Goal: Task Accomplishment & Management: Manage account settings

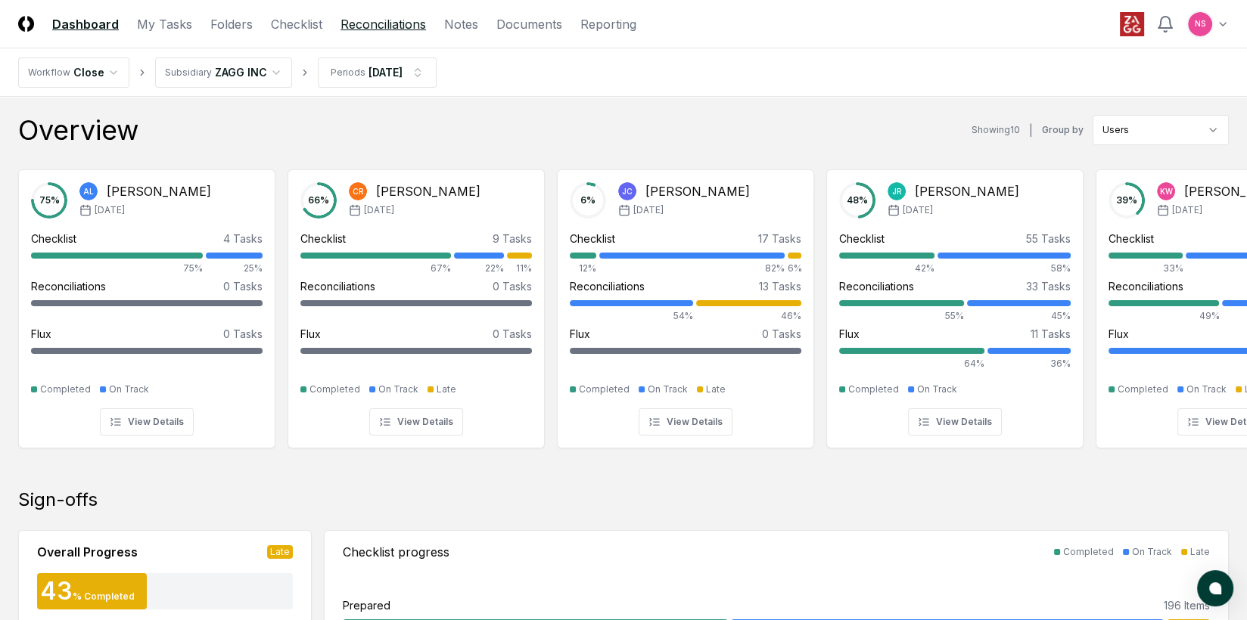
click at [376, 24] on link "Reconciliations" at bounding box center [382, 24] width 85 height 18
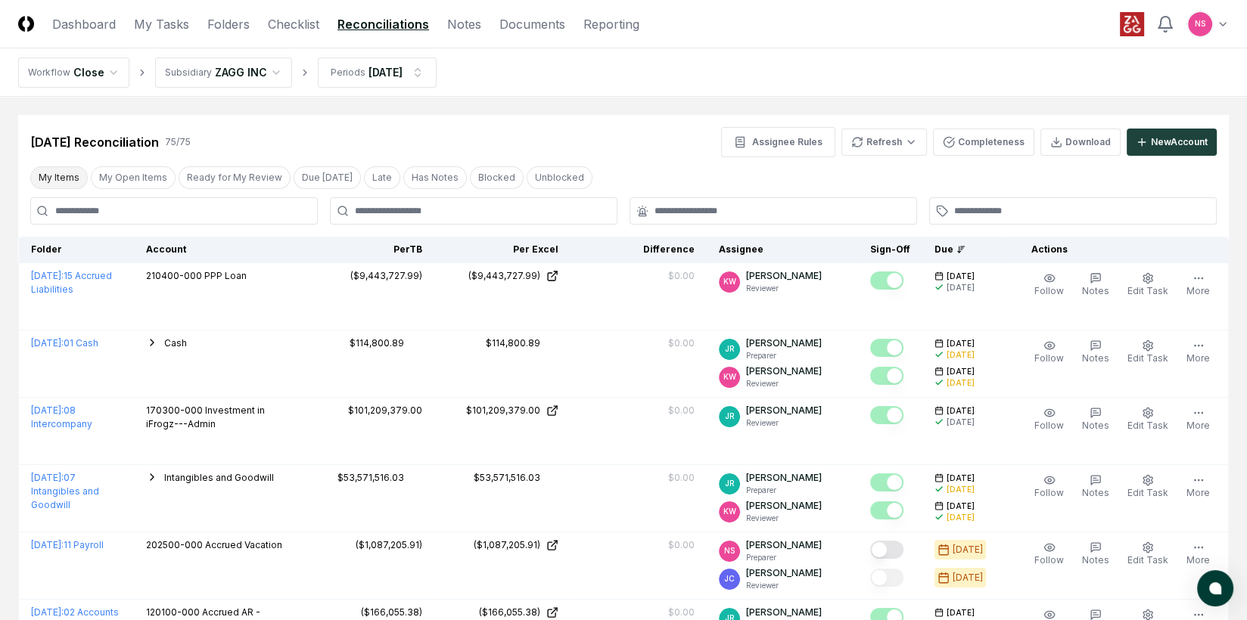
click at [54, 176] on button "My Items" at bounding box center [58, 177] width 57 height 23
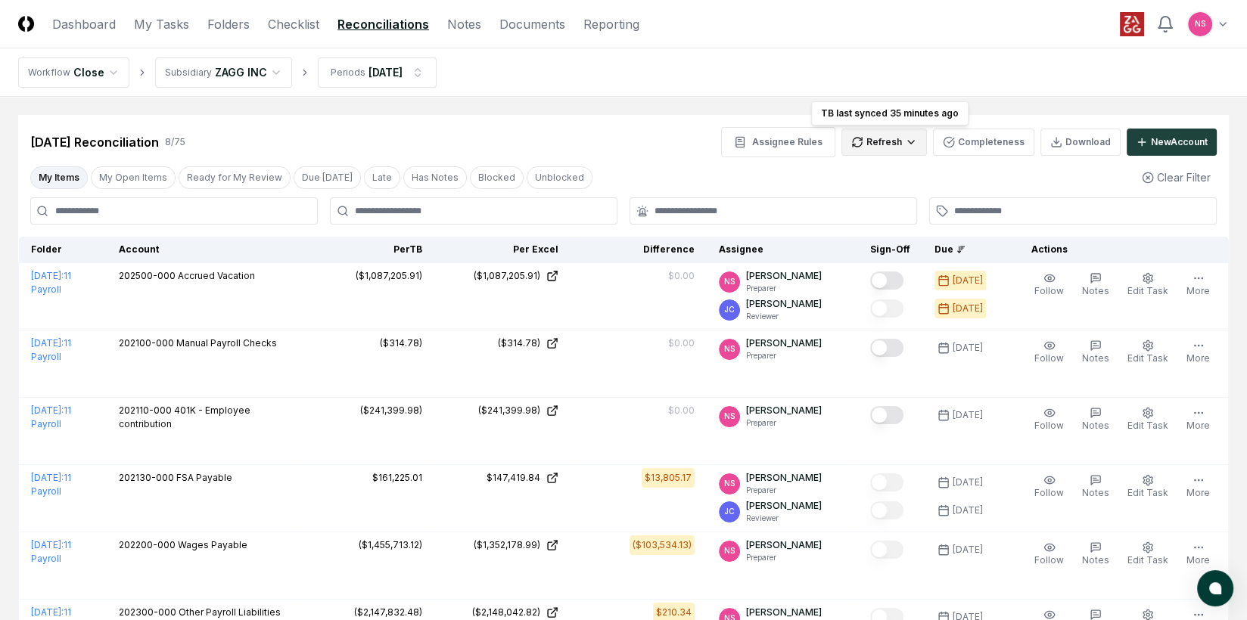
click at [906, 144] on html "CloseCore Dashboard My Tasks Folders Checklist Reconciliations Notes Documents …" at bounding box center [623, 455] width 1247 height 911
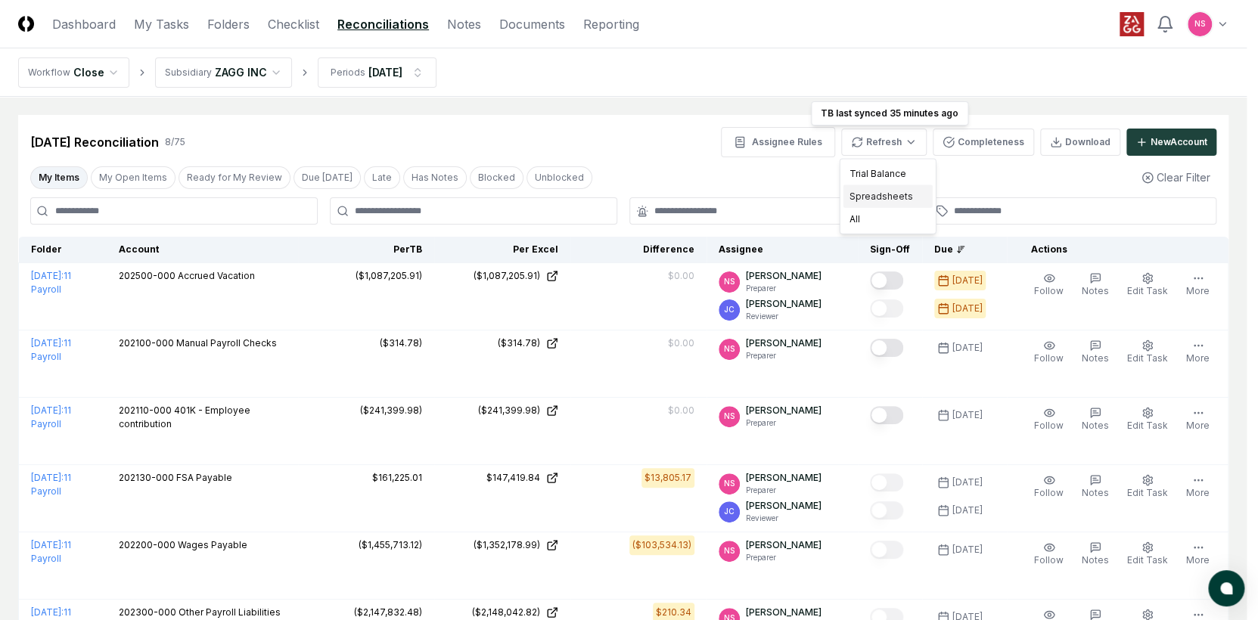
click at [884, 194] on div "Spreadsheets" at bounding box center [887, 196] width 89 height 23
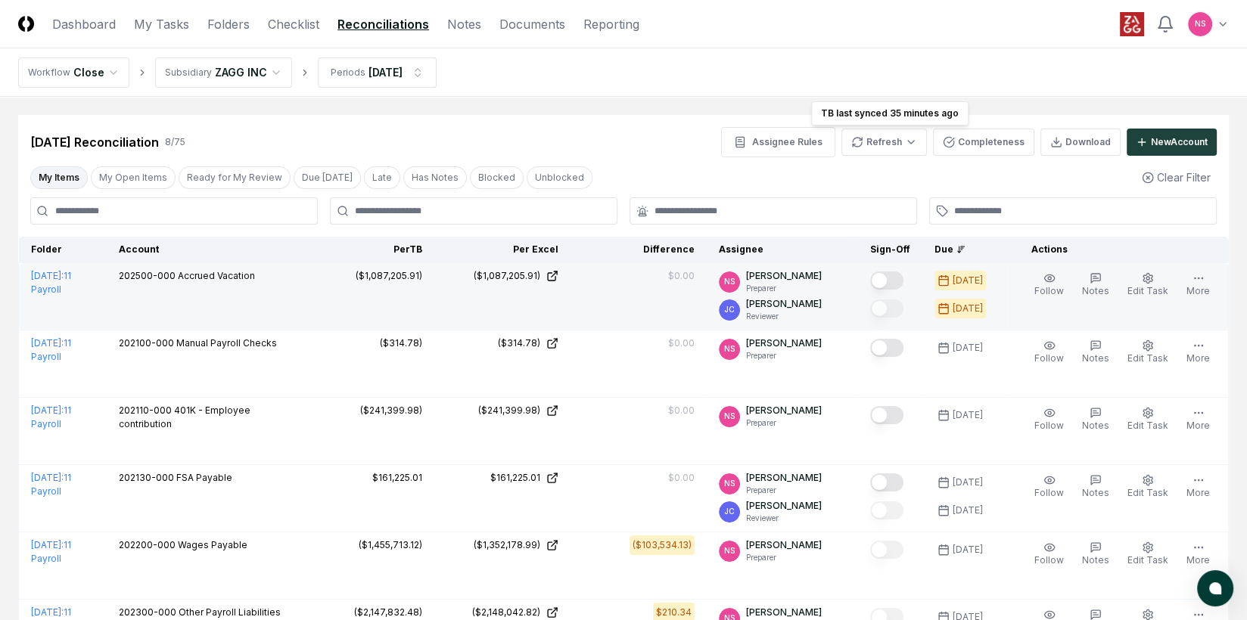
click at [903, 280] on button "Mark complete" at bounding box center [886, 281] width 33 height 18
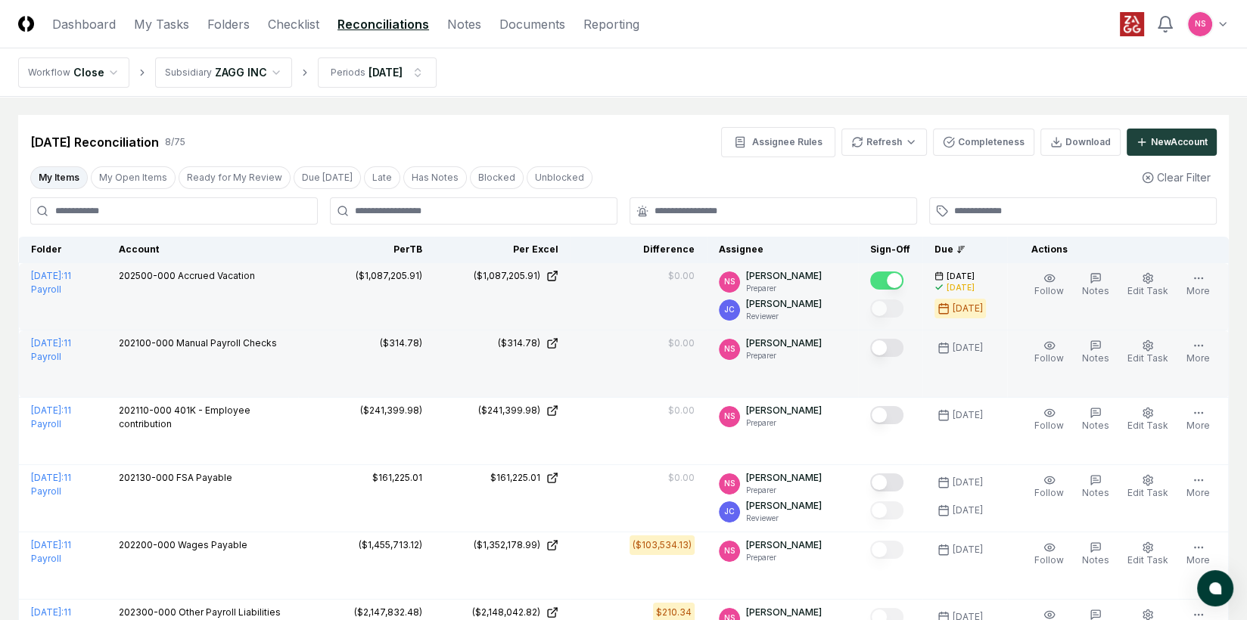
click at [903, 348] on button "Mark complete" at bounding box center [886, 348] width 33 height 18
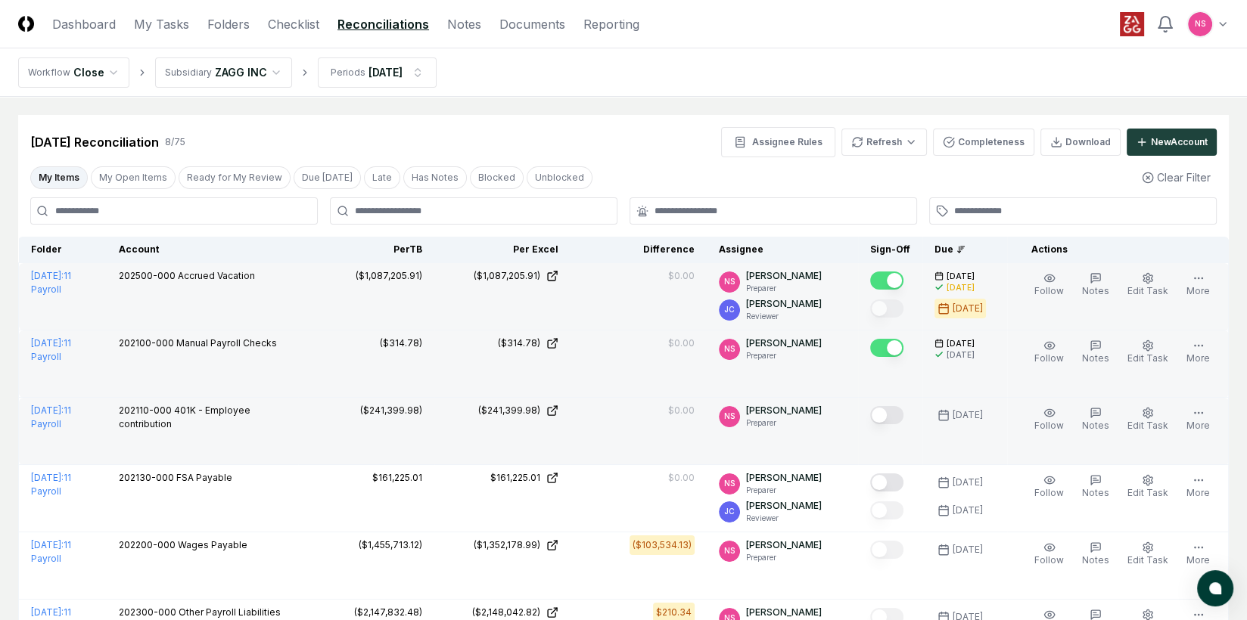
click at [903, 415] on button "Mark complete" at bounding box center [886, 415] width 33 height 18
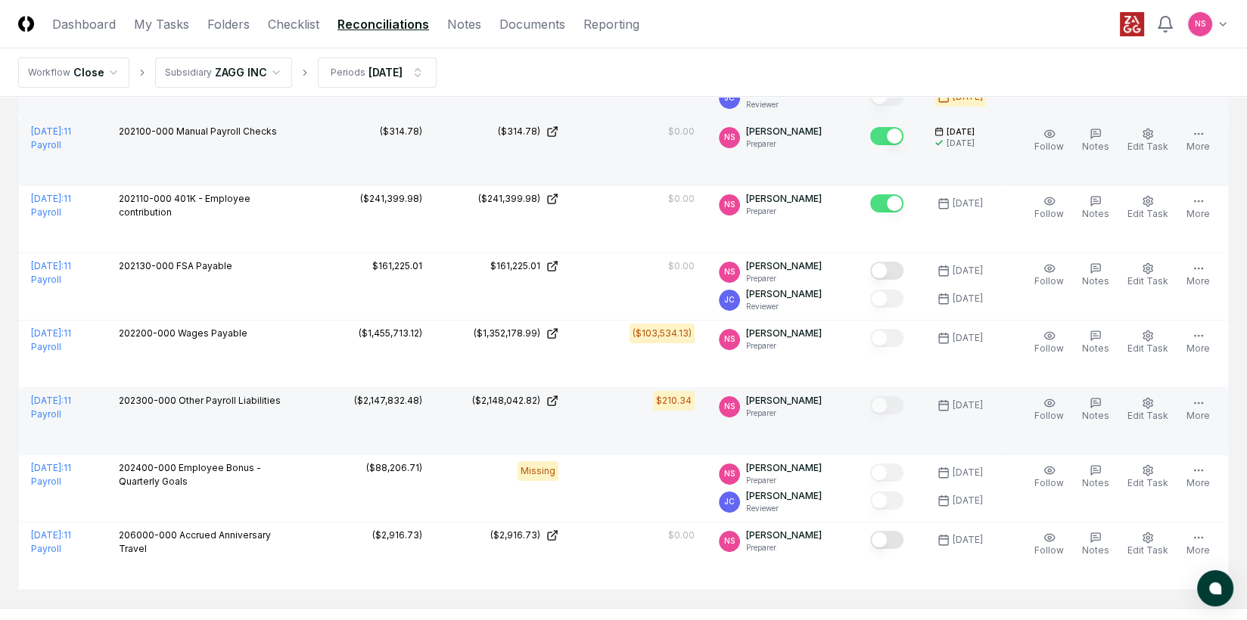
scroll to position [227, 0]
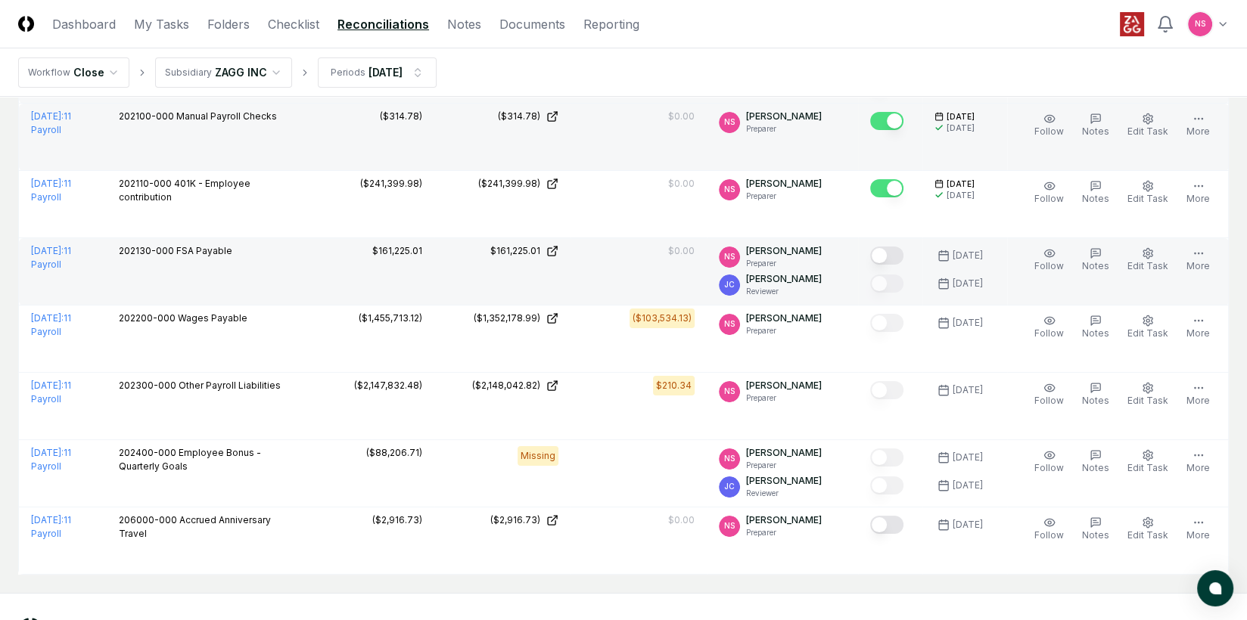
click at [903, 255] on button "Mark complete" at bounding box center [886, 256] width 33 height 18
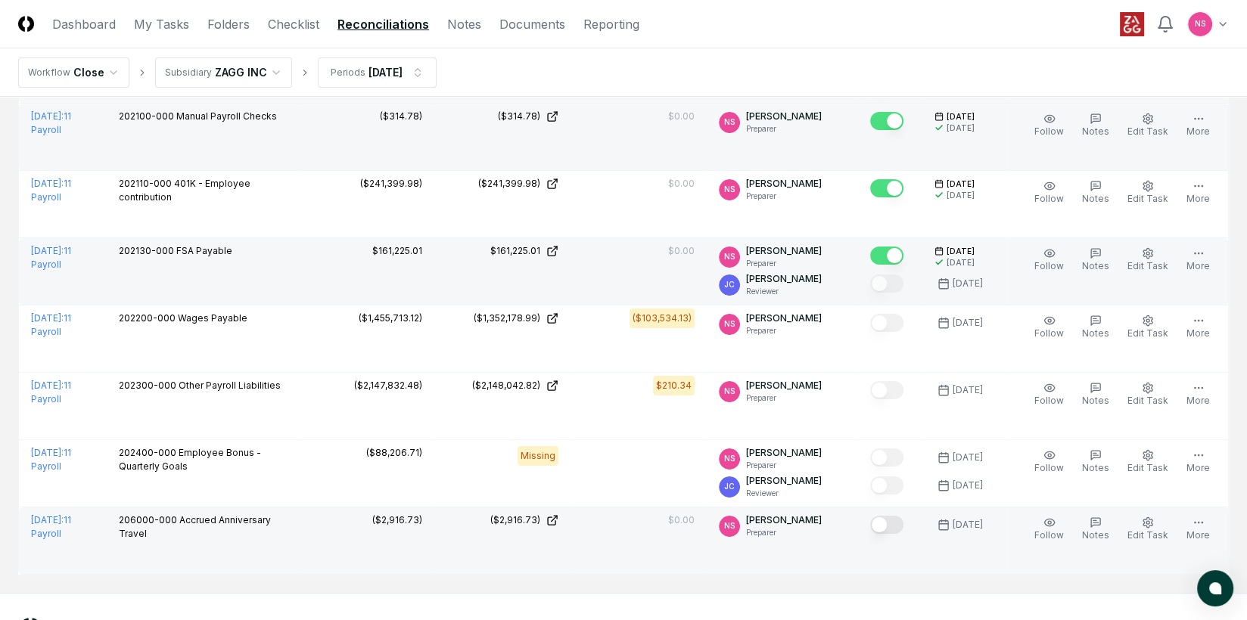
click at [902, 524] on button "Mark complete" at bounding box center [886, 525] width 33 height 18
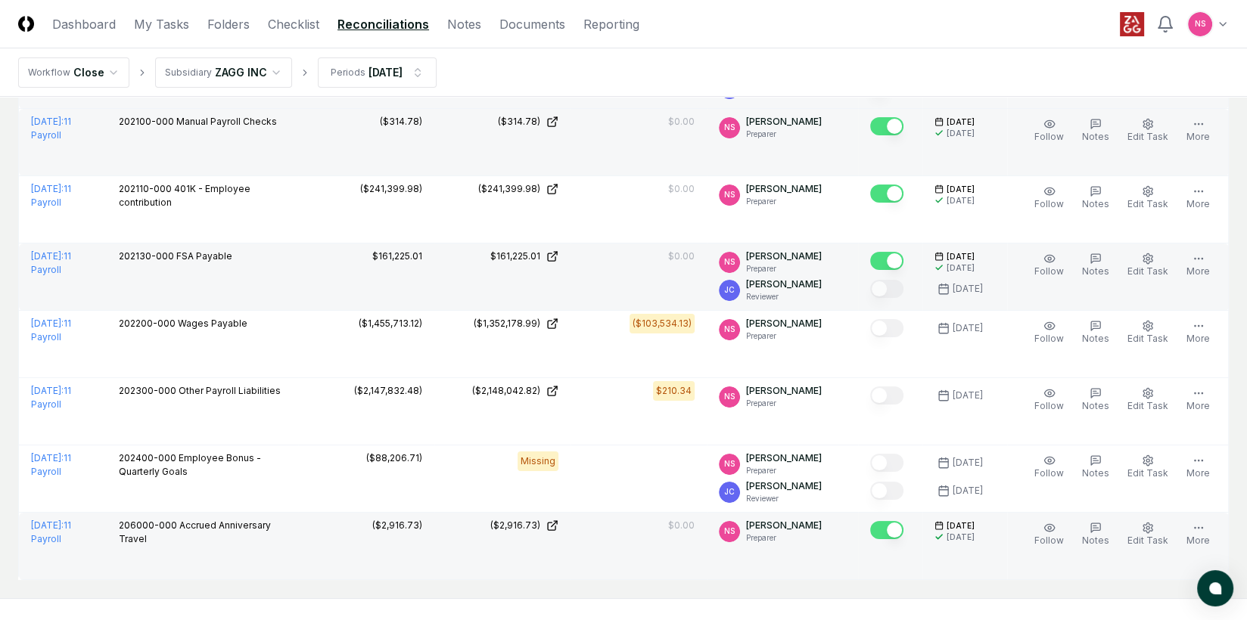
scroll to position [0, 0]
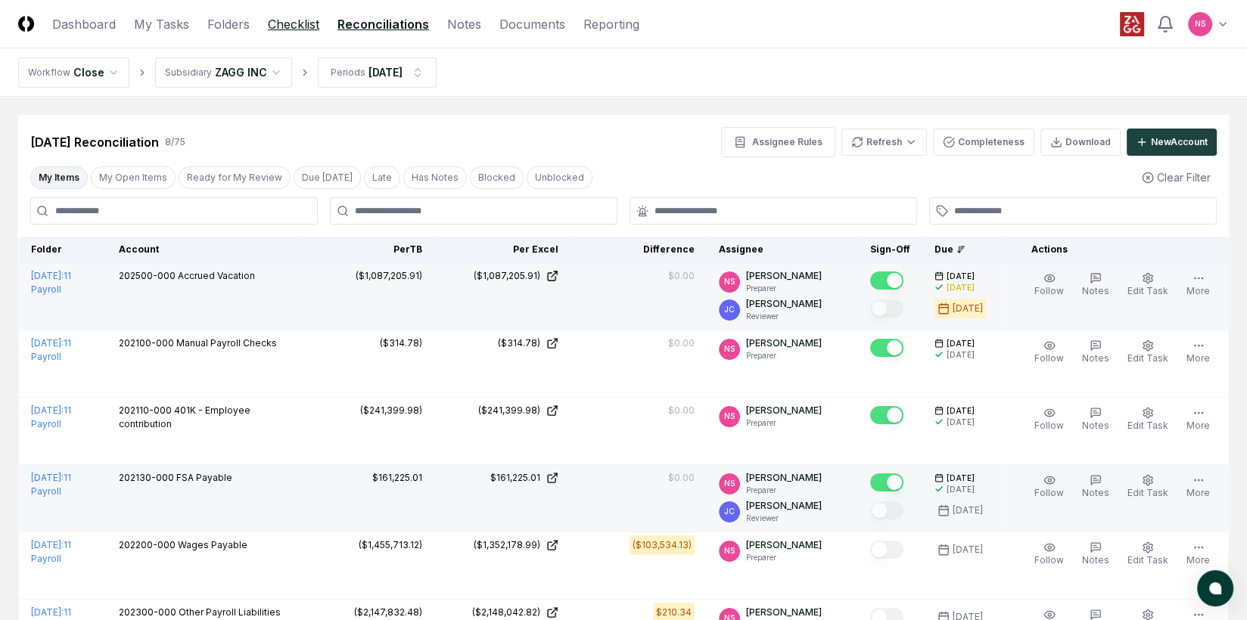
click at [284, 23] on link "Checklist" at bounding box center [293, 24] width 51 height 18
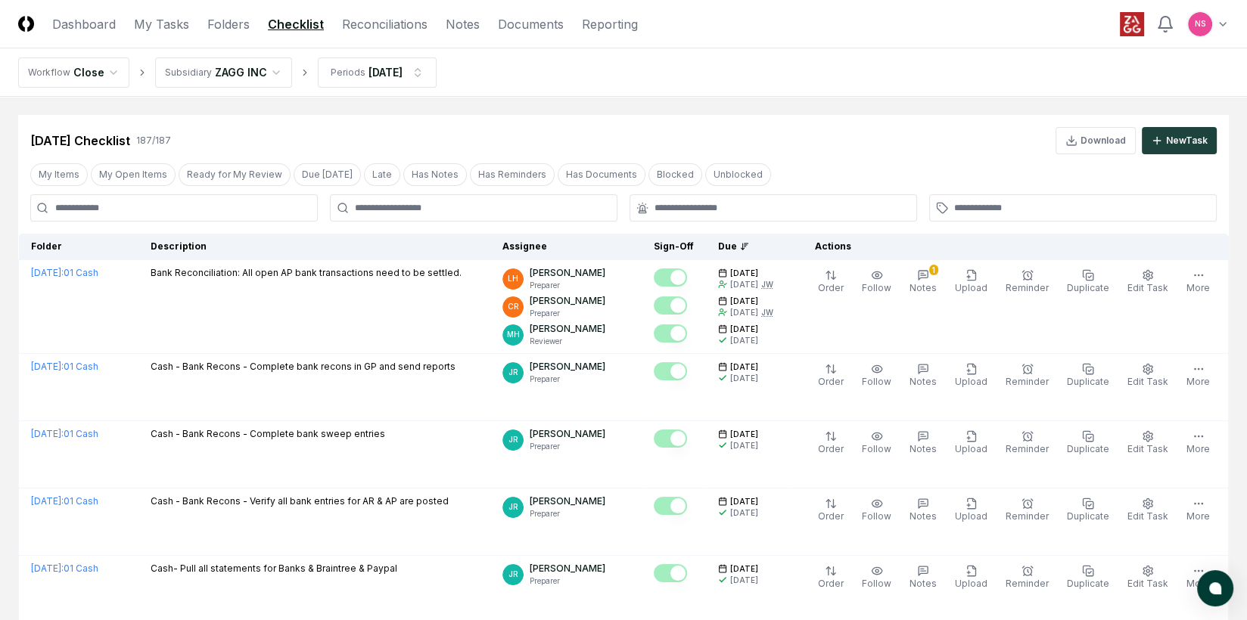
drag, startPoint x: 52, startPoint y: 174, endPoint x: 139, endPoint y: 216, distance: 96.8
click at [52, 174] on button "My Items" at bounding box center [58, 174] width 57 height 23
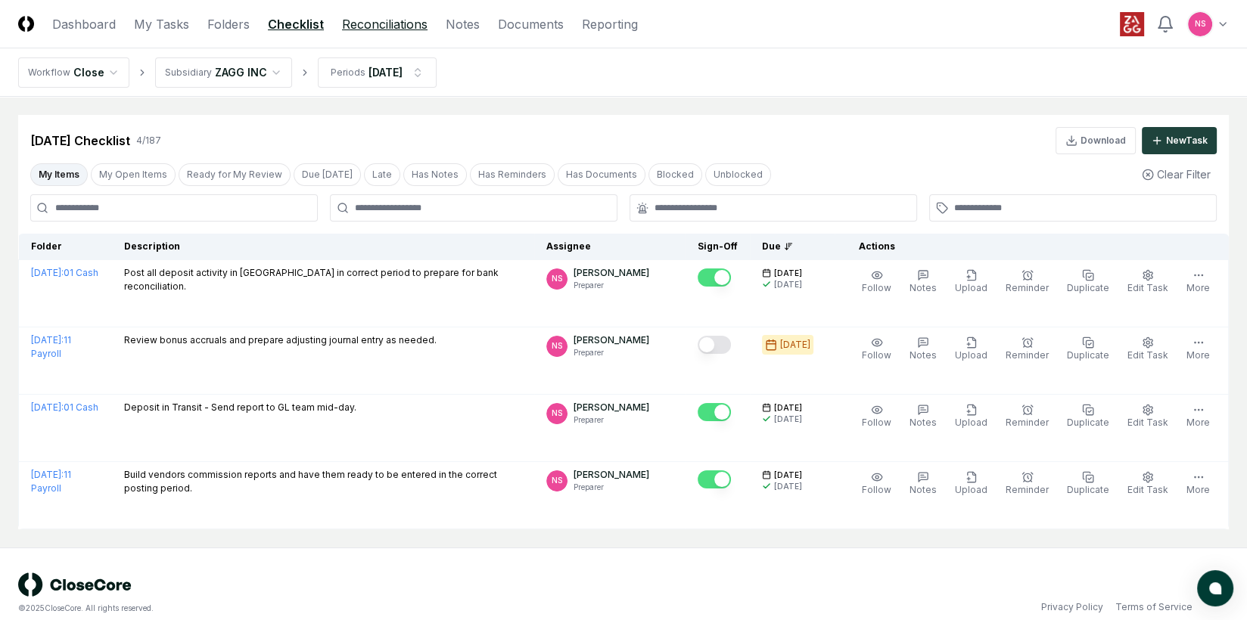
click at [377, 21] on link "Reconciliations" at bounding box center [384, 24] width 85 height 18
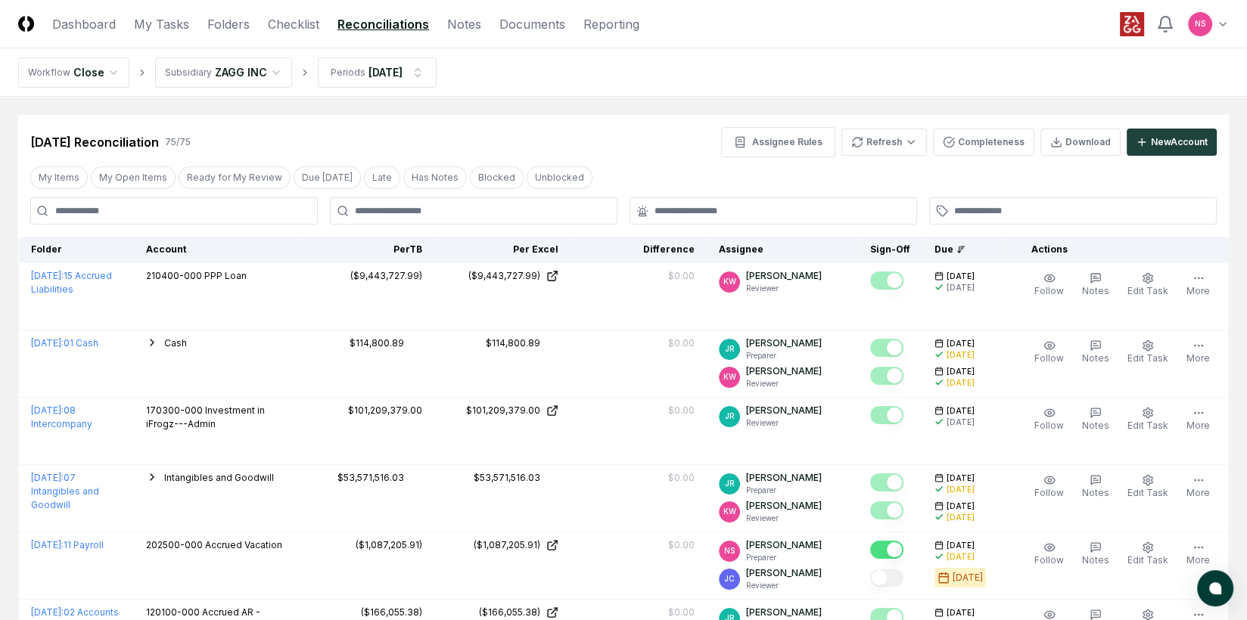
drag, startPoint x: 59, startPoint y: 177, endPoint x: 148, endPoint y: 235, distance: 106.6
click at [59, 176] on button "My Items" at bounding box center [58, 177] width 57 height 23
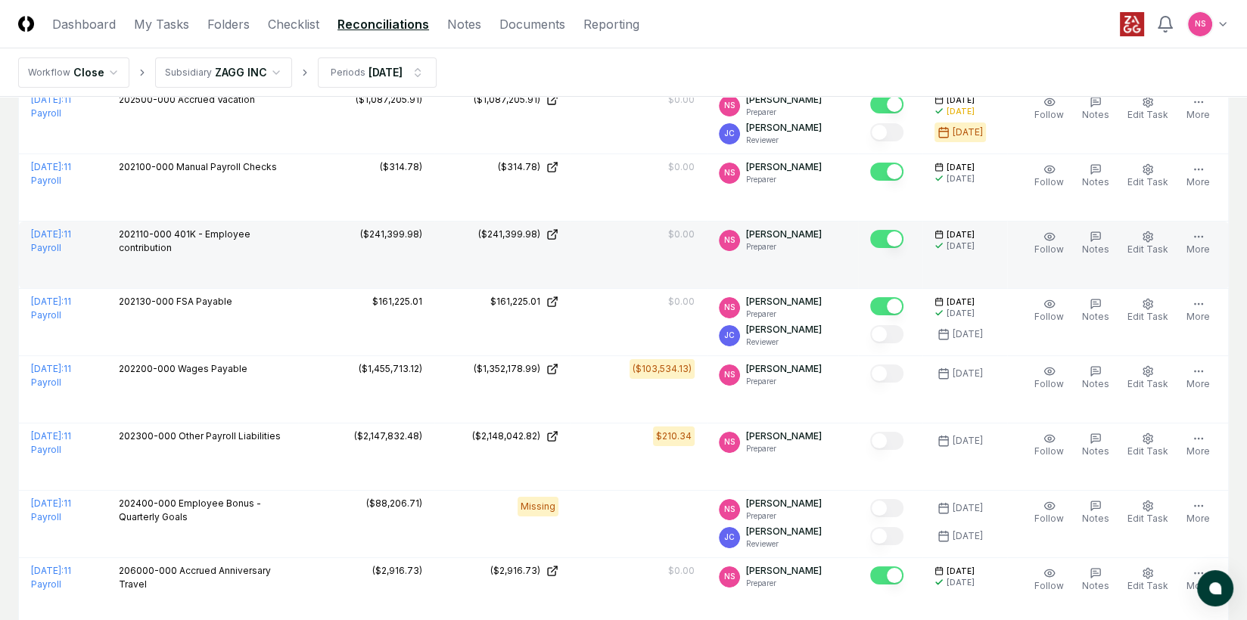
scroll to position [227, 0]
